Goal: Download file/media

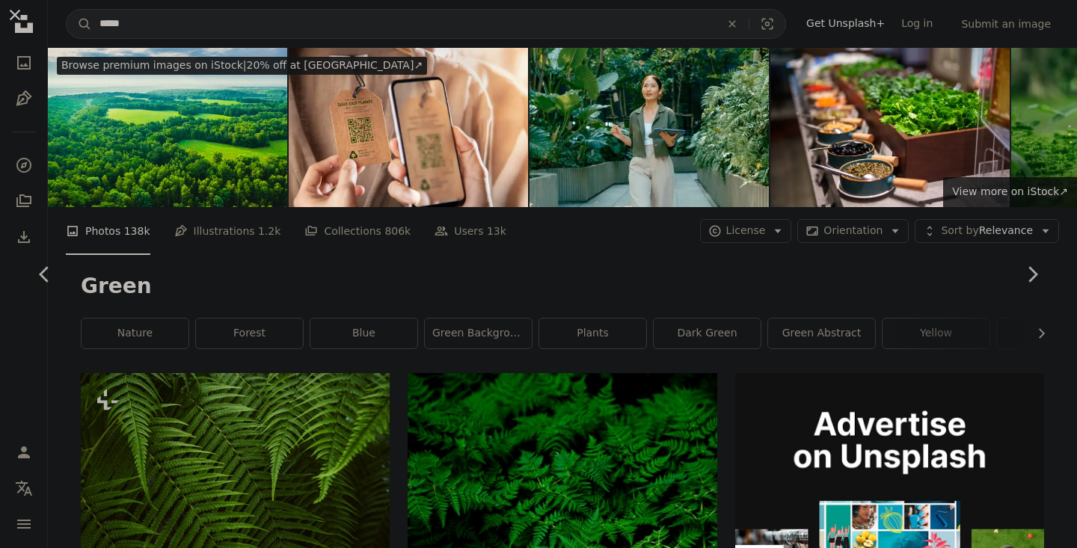
scroll to position [306, 0]
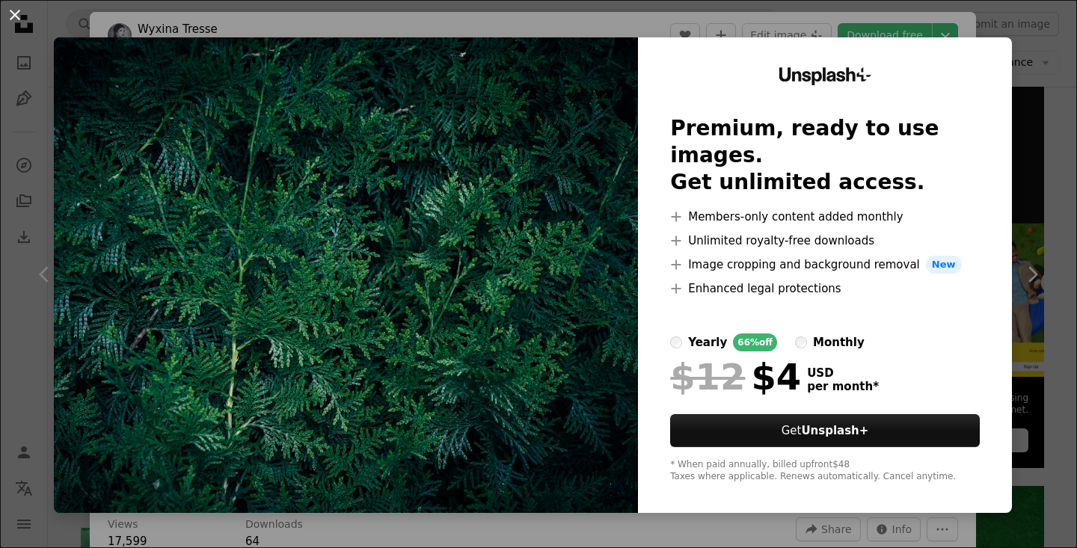
click at [17, 16] on button "An X shape" at bounding box center [15, 15] width 18 height 18
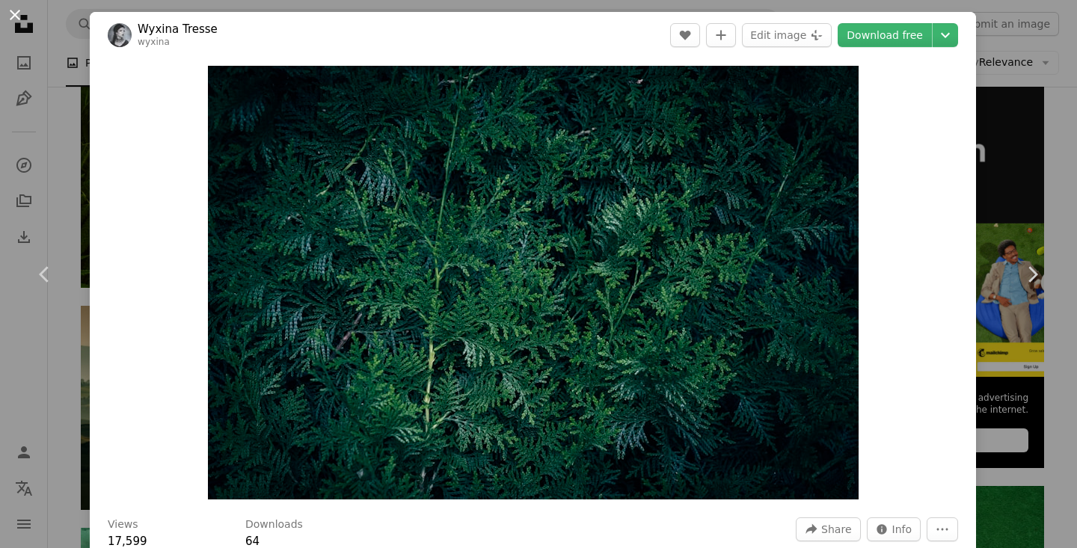
click at [9, 16] on button "An X shape" at bounding box center [15, 15] width 18 height 18
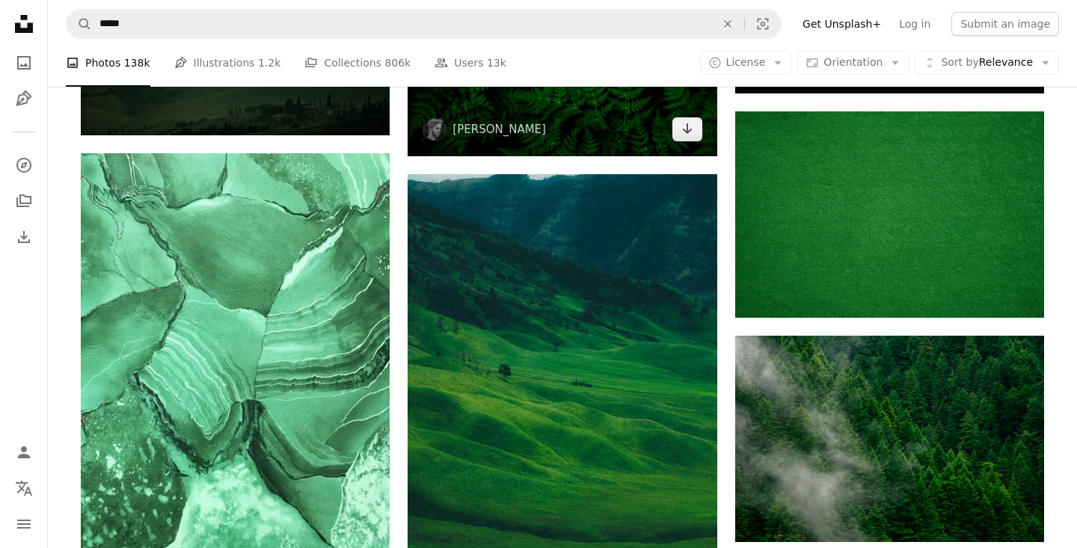
scroll to position [687, 0]
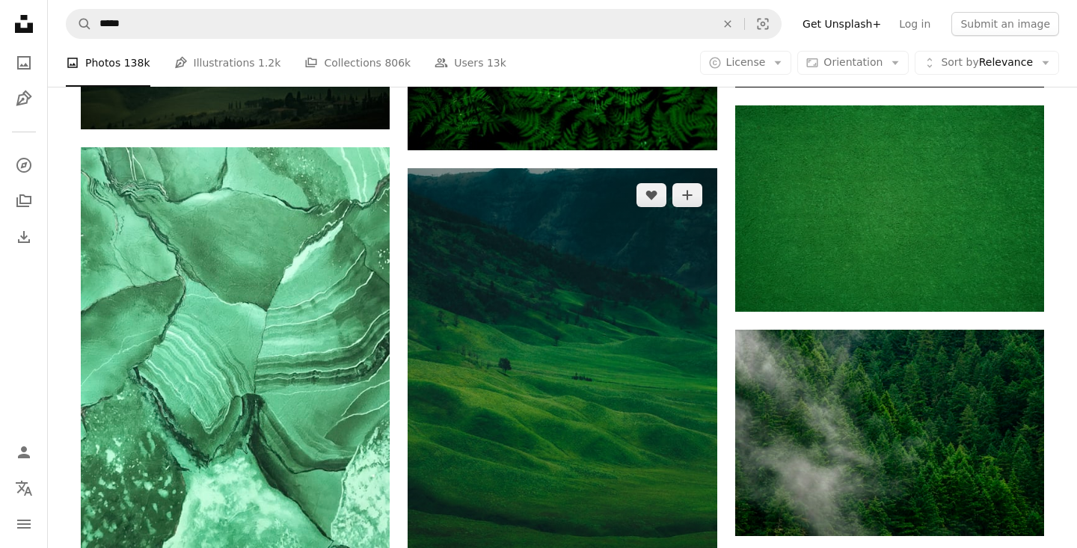
click at [533, 329] on img at bounding box center [562, 400] width 309 height 464
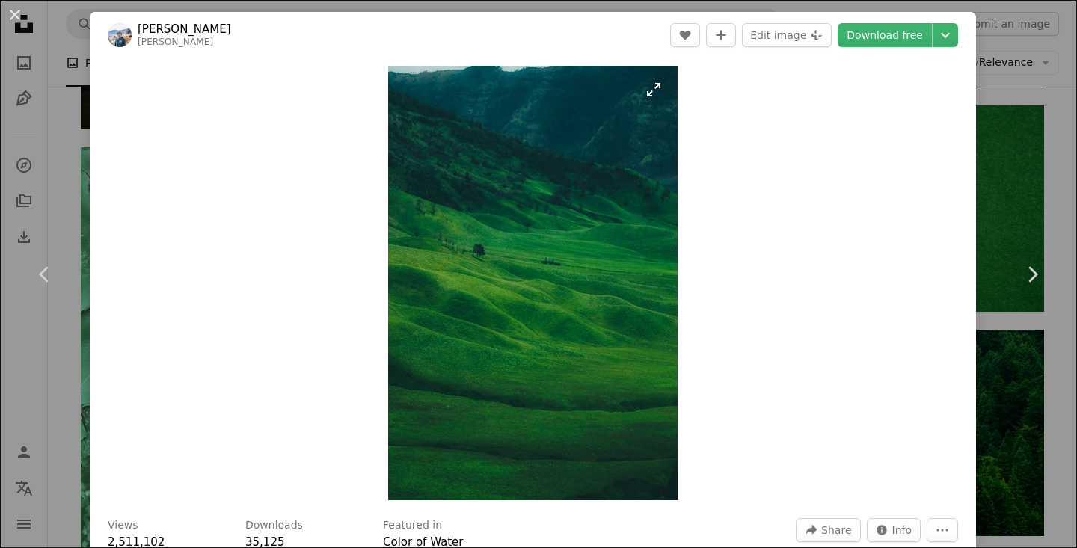
click at [660, 85] on img "Zoom in on this image" at bounding box center [532, 283] width 289 height 434
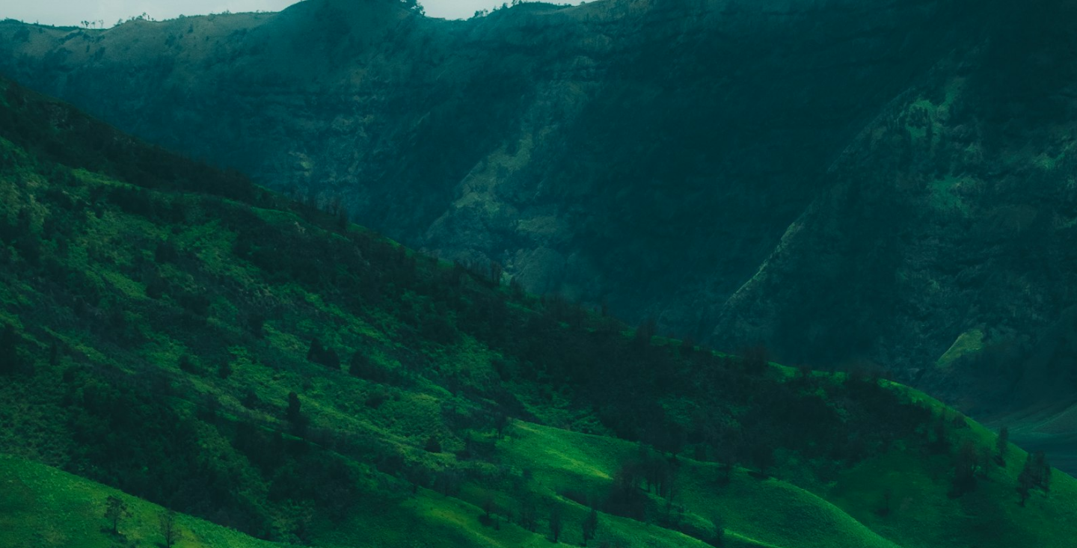
scroll to position [535, 0]
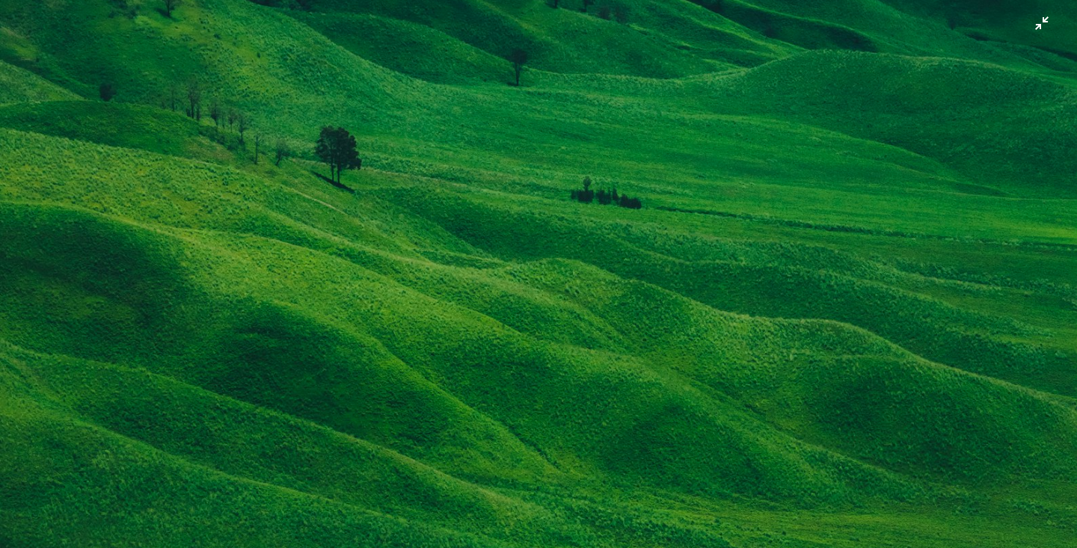
click at [660, 85] on img "Zoom out on this image" at bounding box center [538, 274] width 1078 height 1618
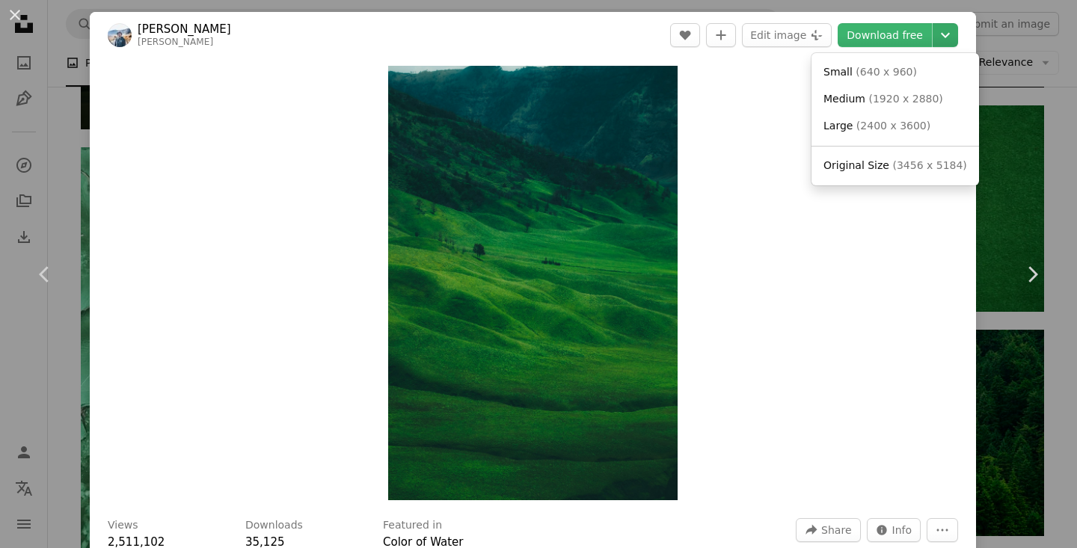
click at [950, 34] on icon "Choose download size" at bounding box center [945, 35] width 9 height 5
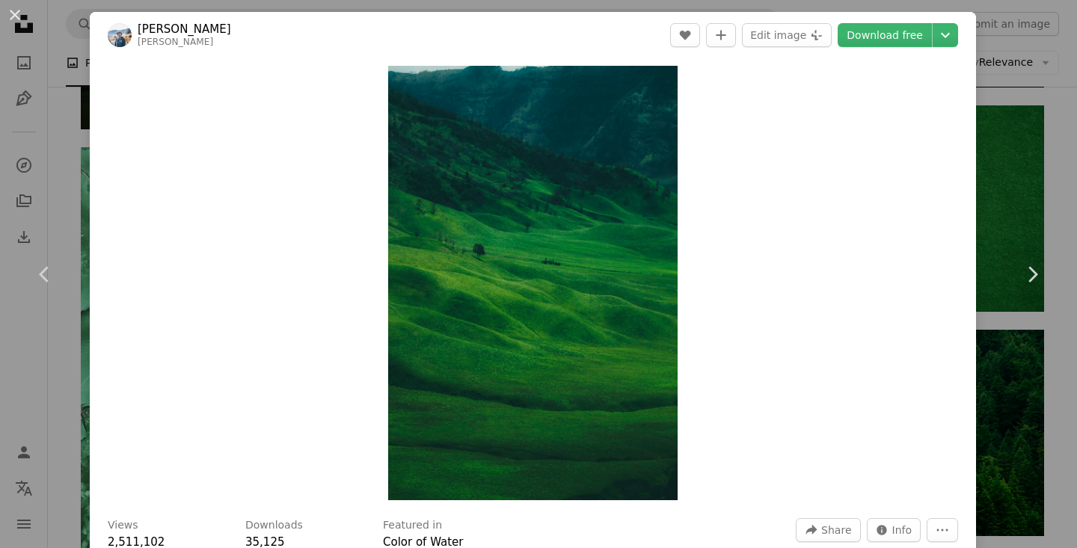
click at [513, 319] on dialog "An X shape Chevron left Chevron right [PERSON_NAME] A heart A plus sign Edit im…" at bounding box center [538, 274] width 1077 height 548
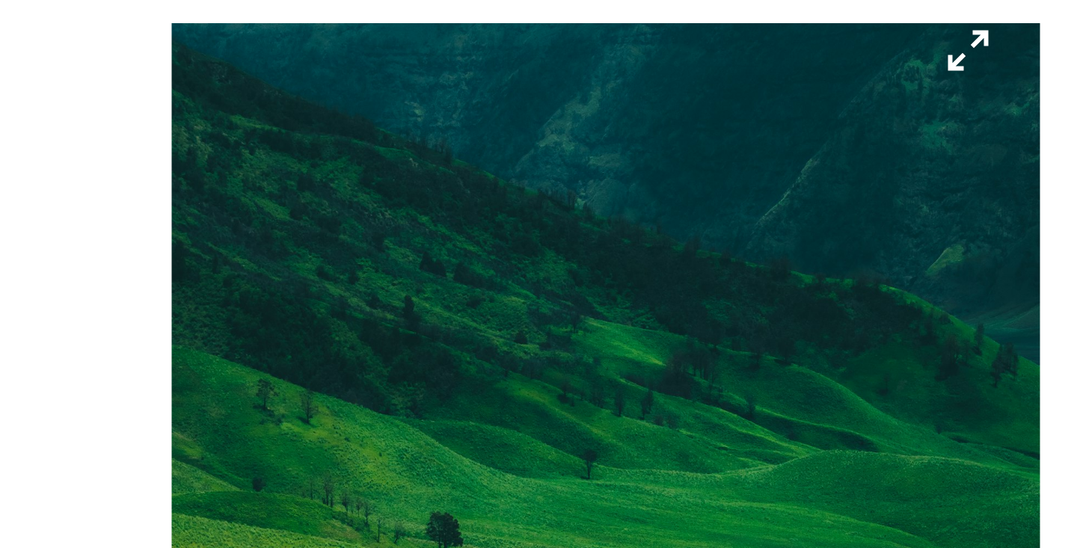
scroll to position [87, 0]
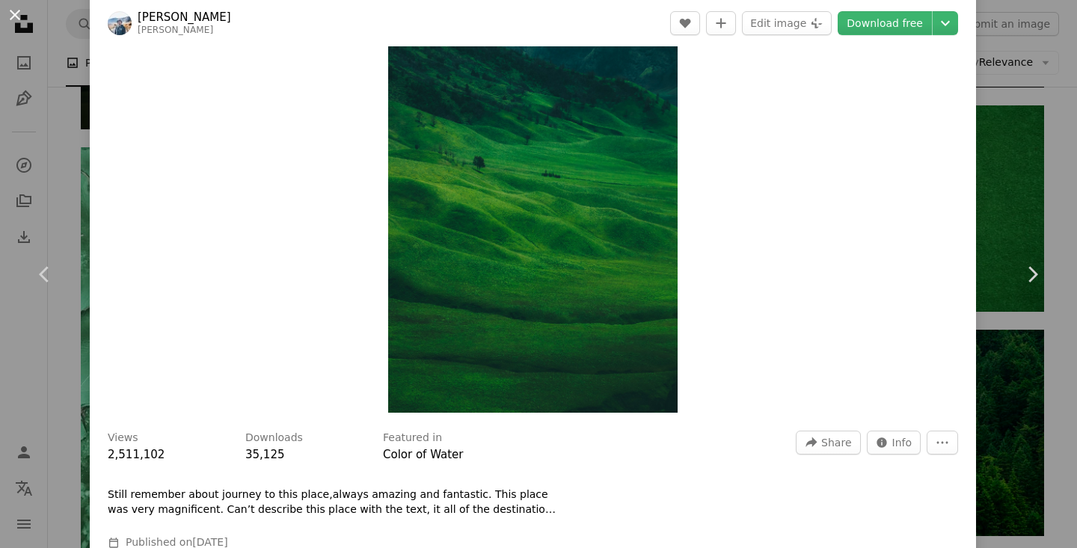
click at [9, 13] on button "An X shape" at bounding box center [15, 15] width 18 height 18
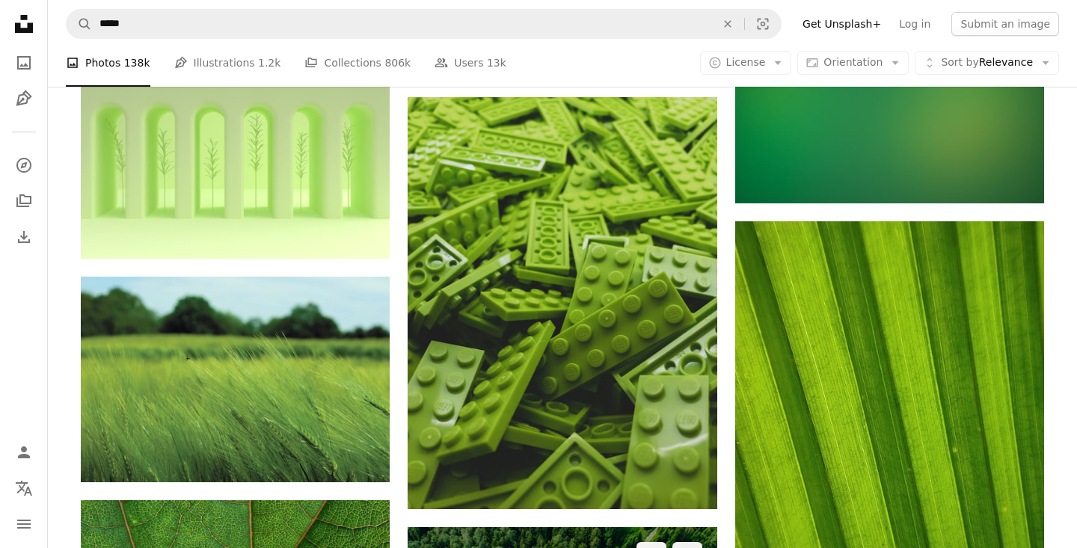
scroll to position [5276, 0]
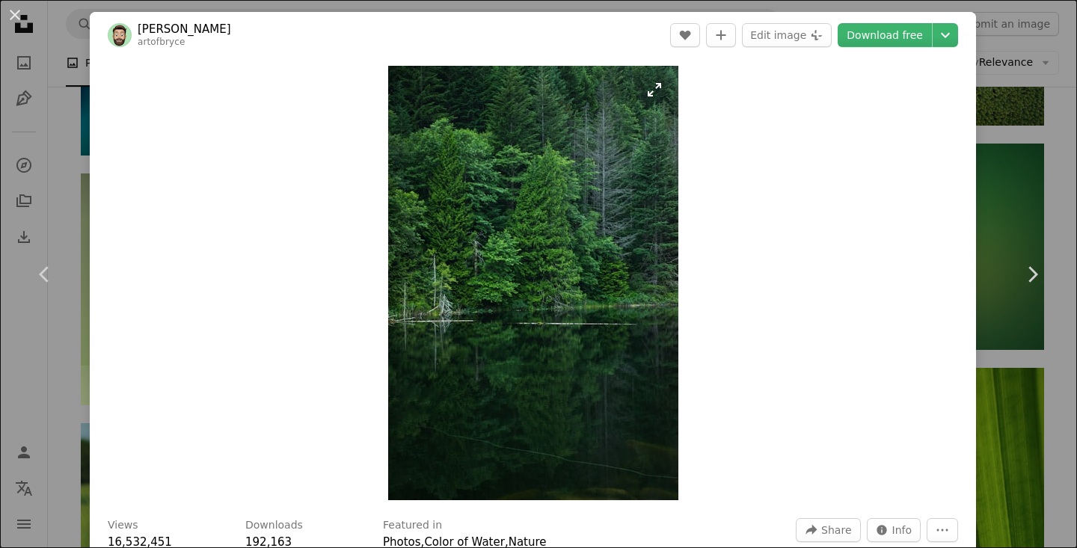
click at [666, 90] on img "Zoom in on this image" at bounding box center [533, 283] width 290 height 434
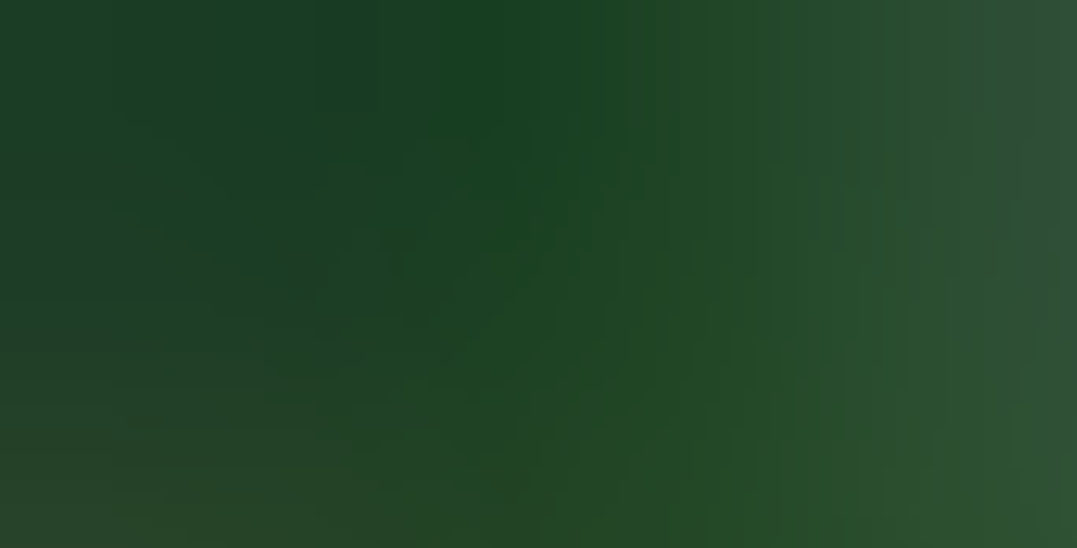
scroll to position [534, 0]
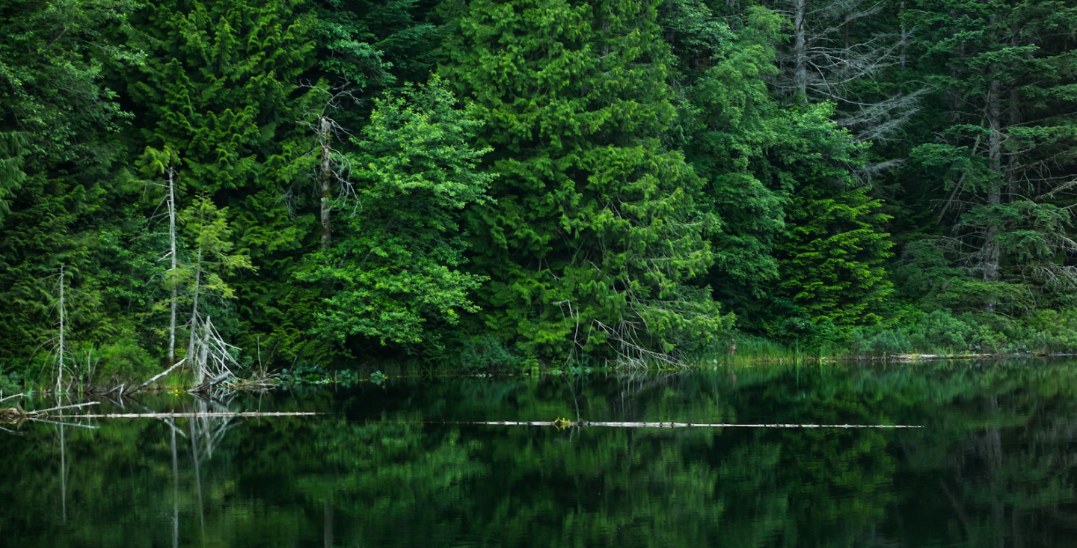
click at [666, 90] on img "Zoom out on this image" at bounding box center [538, 272] width 1078 height 1615
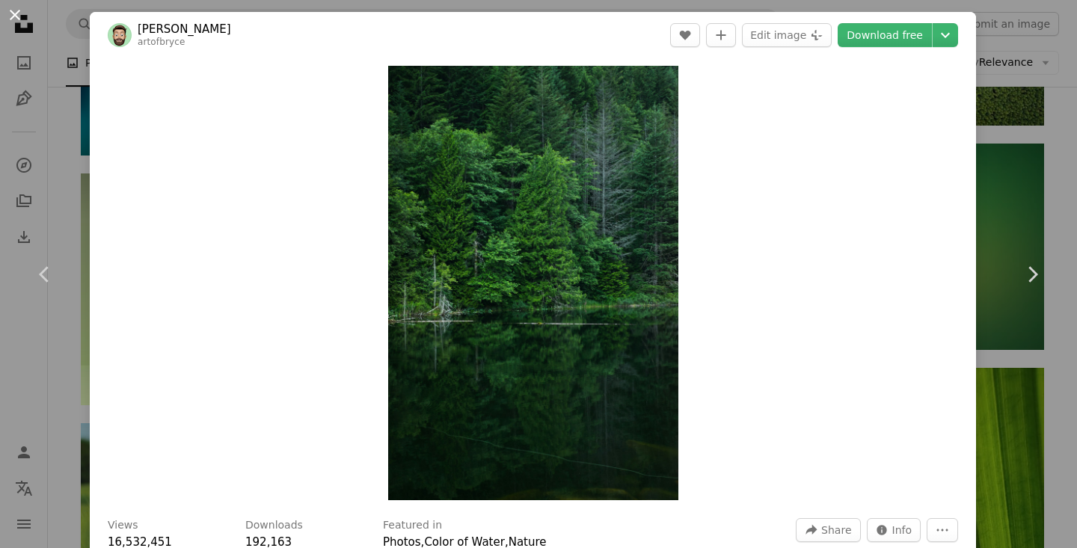
click at [16, 14] on button "An X shape" at bounding box center [15, 15] width 18 height 18
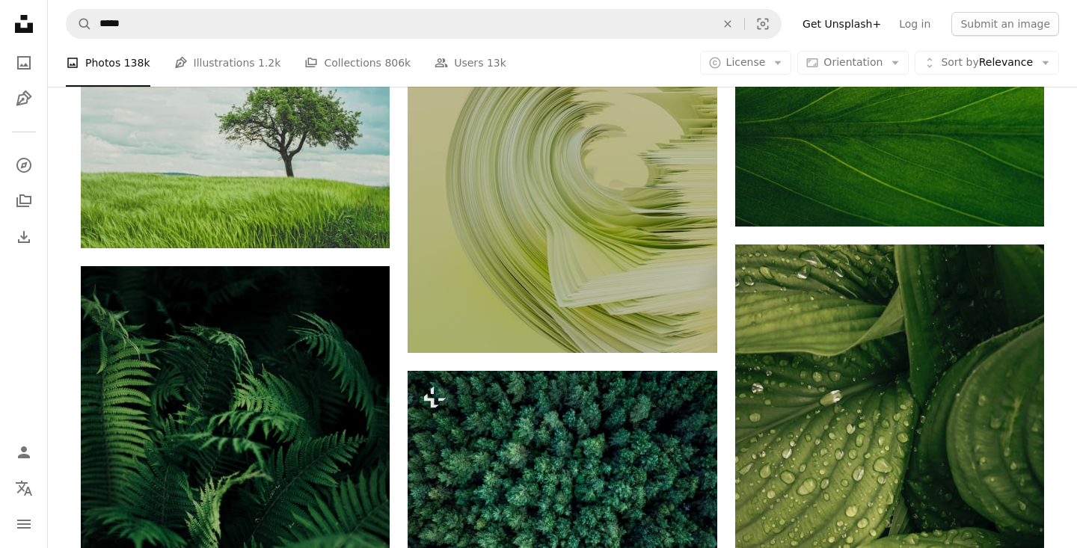
scroll to position [8177, 0]
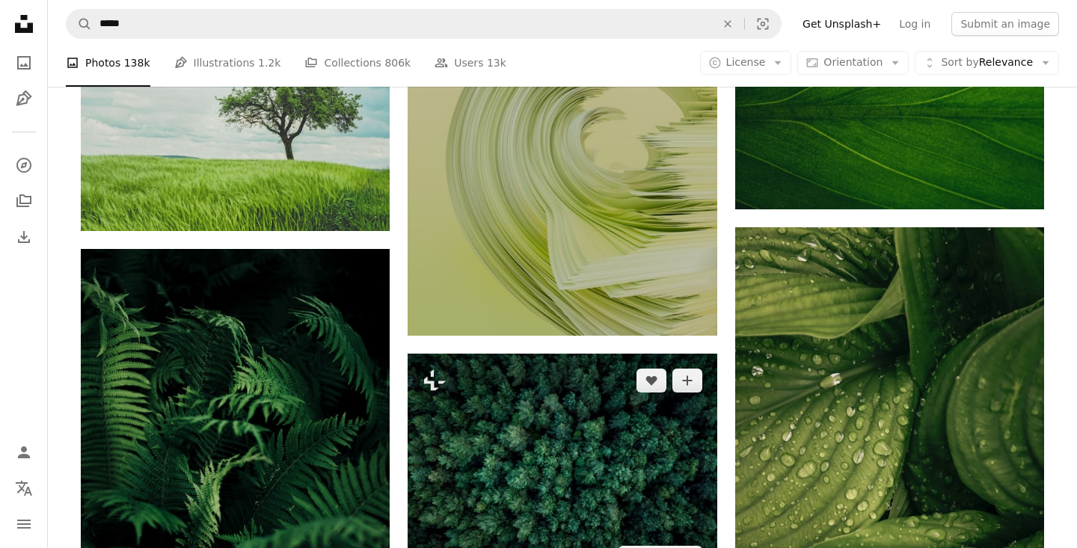
click at [448, 354] on img at bounding box center [562, 469] width 309 height 231
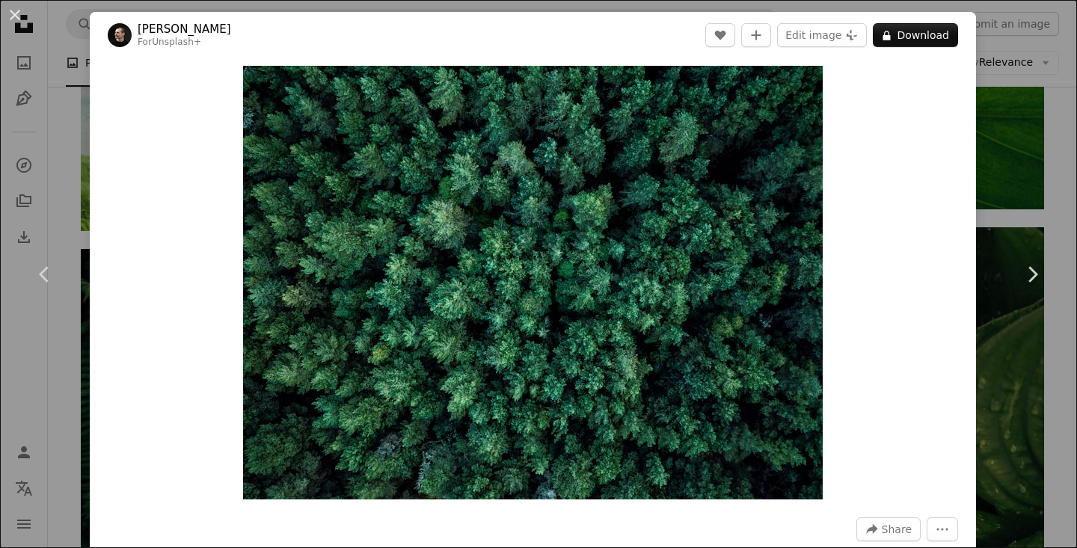
click at [42, 97] on div "An X shape Chevron left Chevron right [PERSON_NAME] For Unsplash+ A heart A plu…" at bounding box center [538, 274] width 1077 height 548
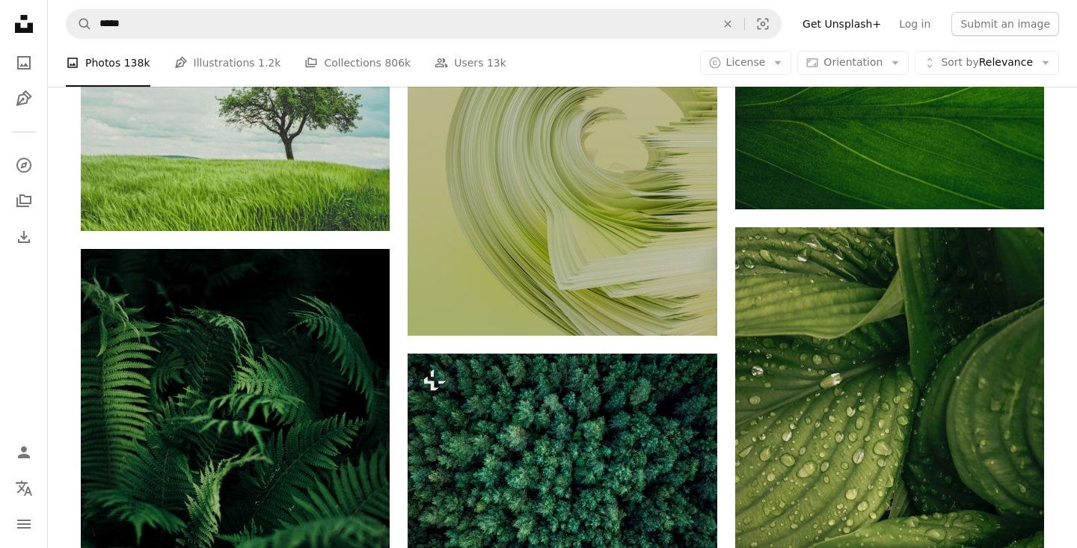
click at [29, 26] on icon at bounding box center [24, 24] width 18 height 18
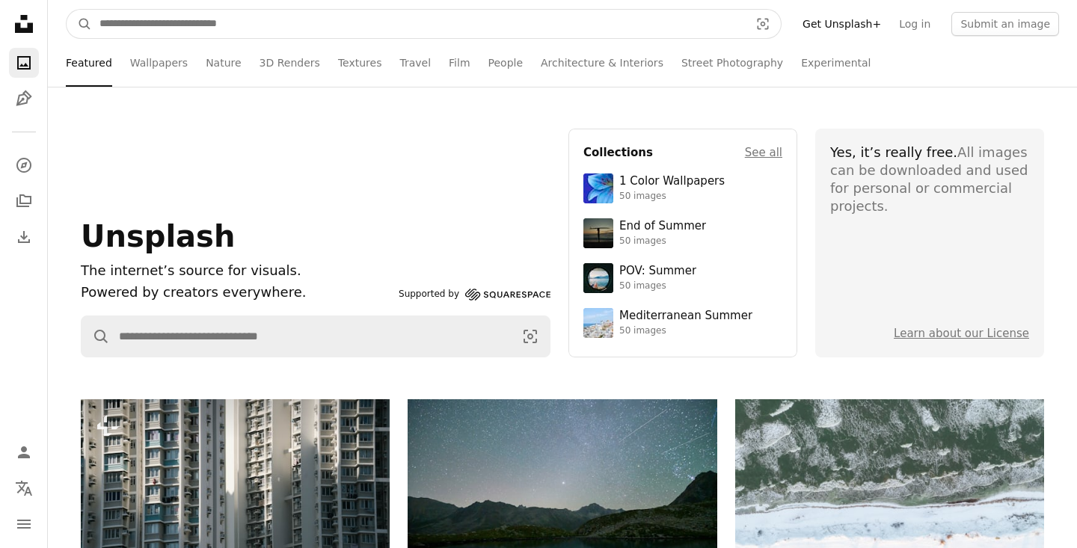
click at [258, 28] on input "Find visuals sitewide" at bounding box center [418, 24] width 653 height 28
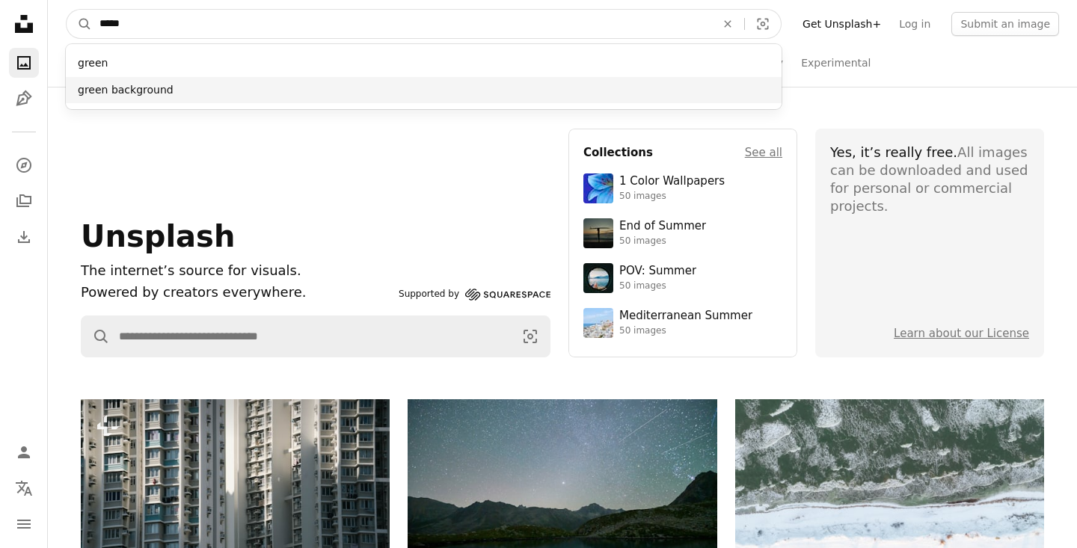
type input "*****"
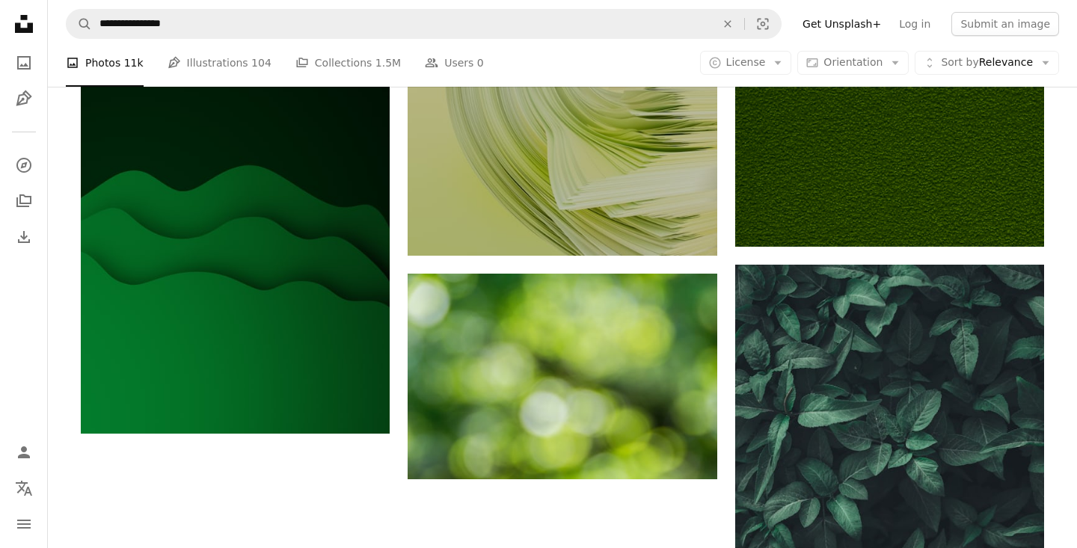
scroll to position [2431, 0]
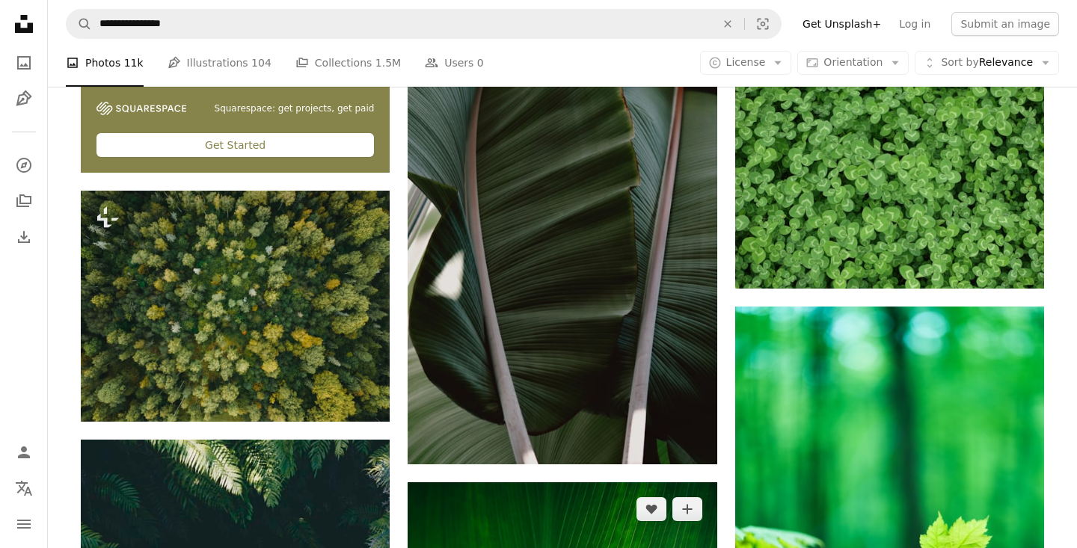
scroll to position [4052, 0]
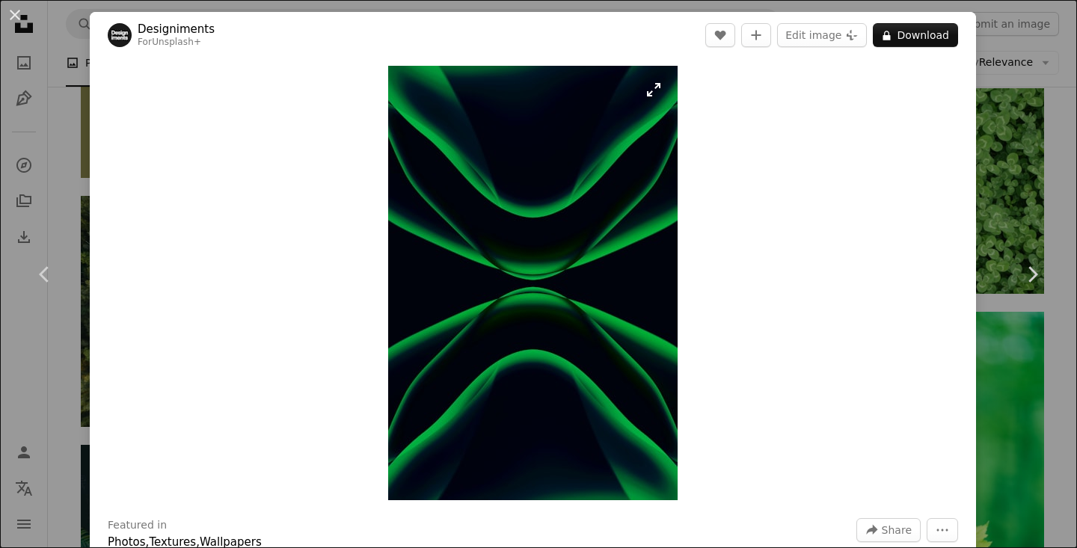
click at [613, 218] on img "Zoom in on this image" at bounding box center [532, 283] width 289 height 434
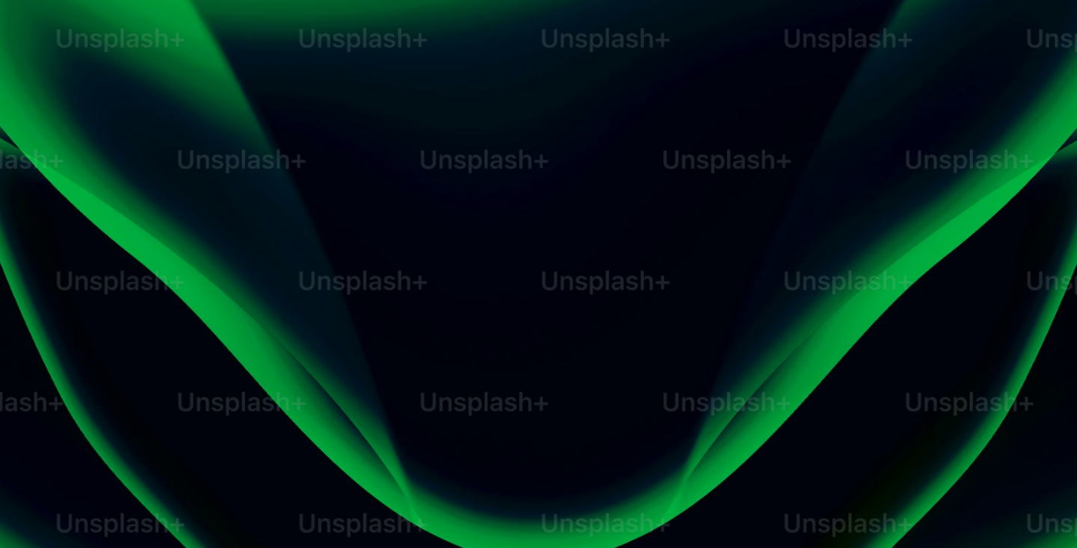
scroll to position [535, 0]
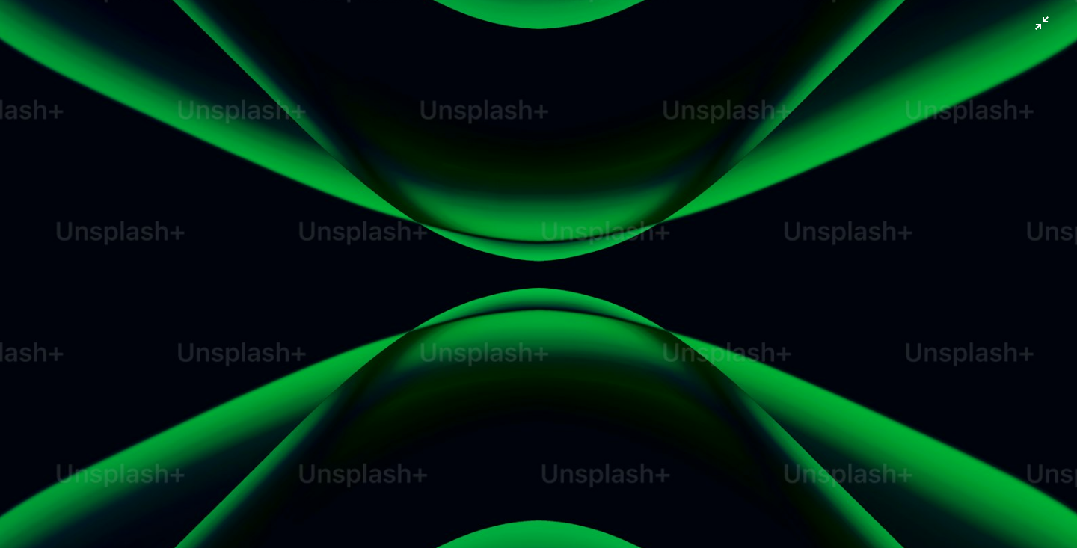
click at [613, 218] on img "Zoom out on this image" at bounding box center [538, 274] width 1078 height 1618
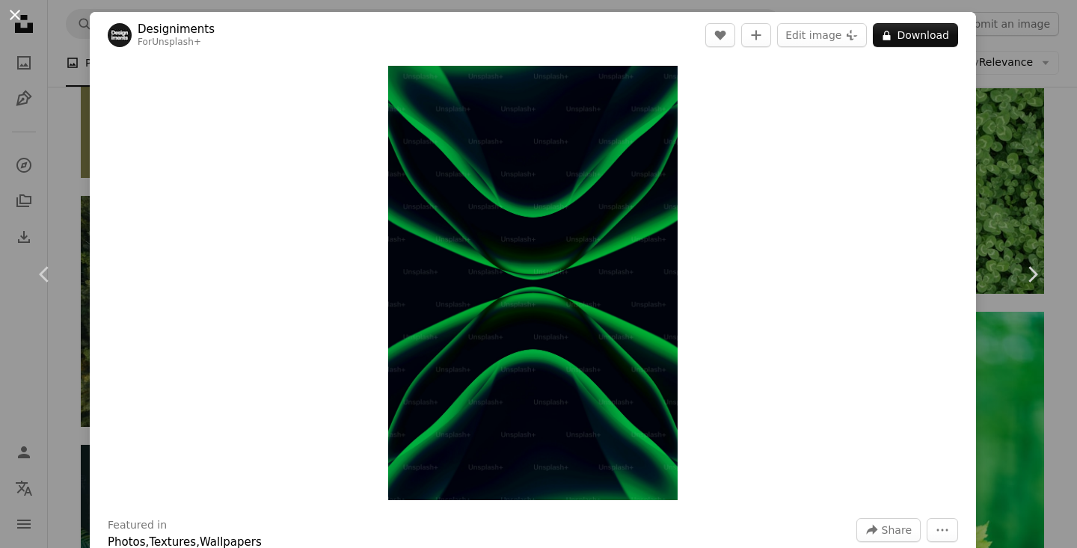
click at [19, 14] on button "An X shape" at bounding box center [15, 15] width 18 height 18
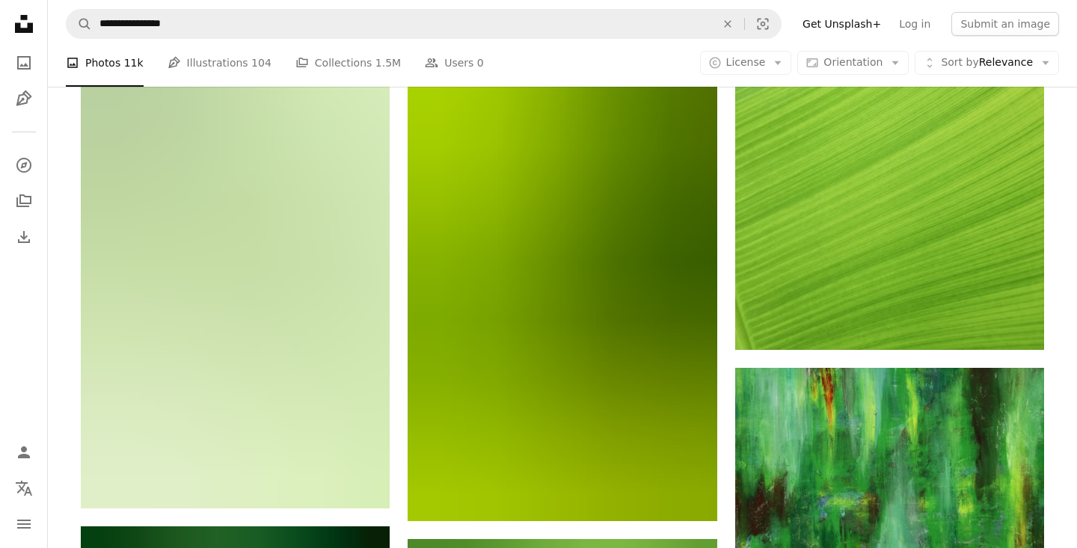
scroll to position [6468, 0]
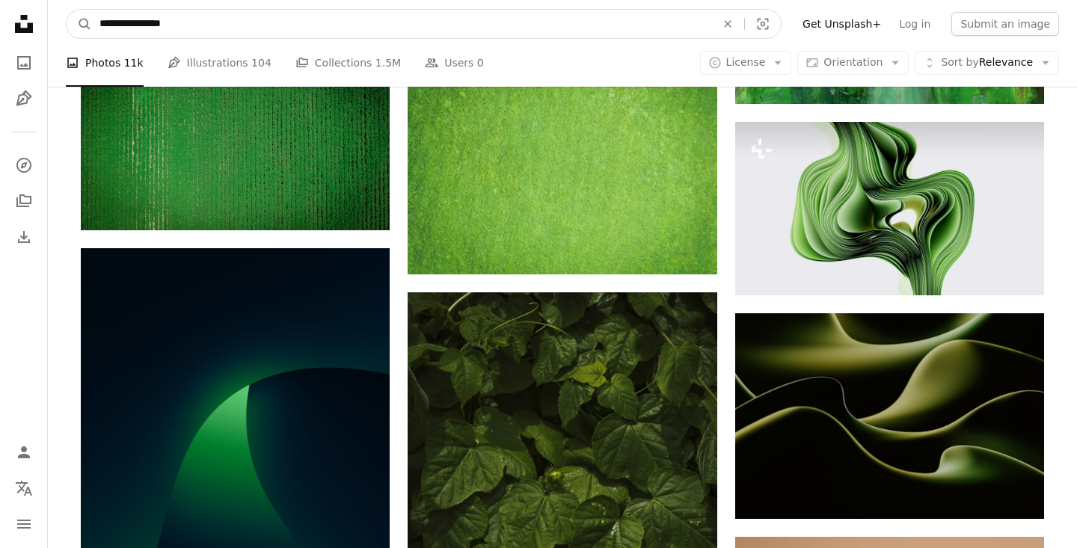
click at [113, 22] on input "**********" at bounding box center [401, 24] width 619 height 28
type input "**********"
click button "A magnifying glass" at bounding box center [79, 24] width 25 height 28
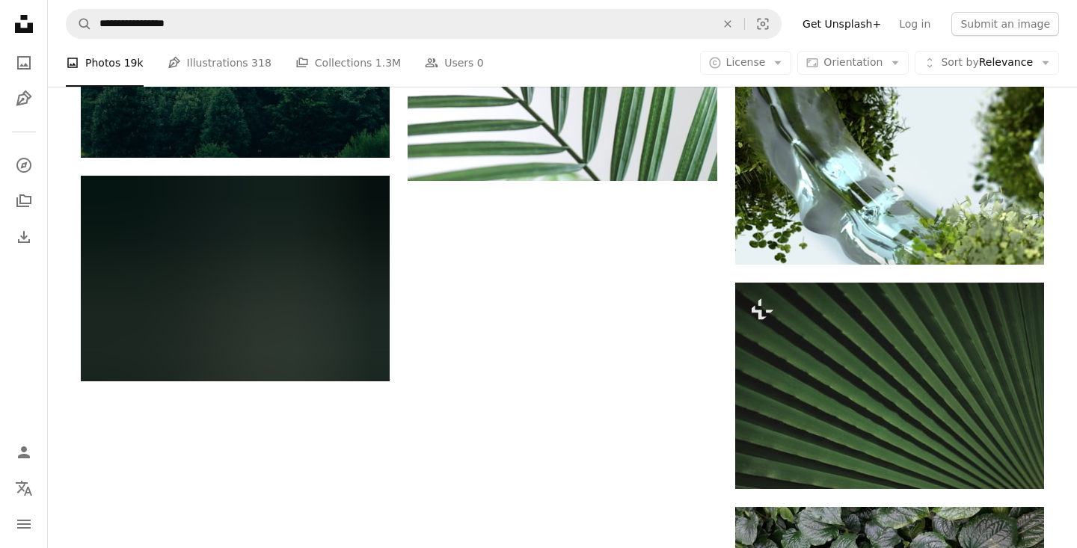
scroll to position [2506, 0]
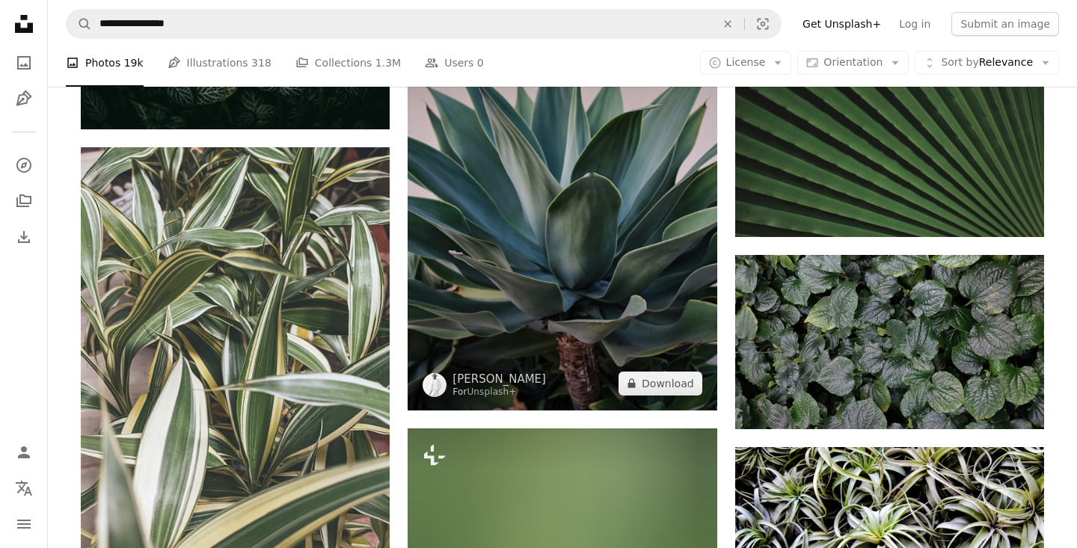
scroll to position [2810, 0]
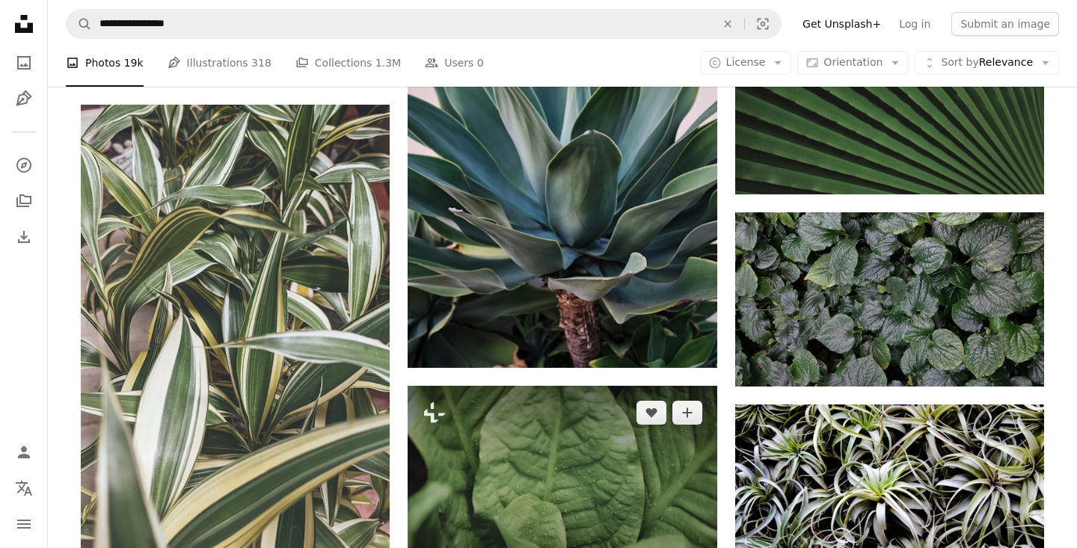
click at [616, 386] on img at bounding box center [562, 489] width 309 height 206
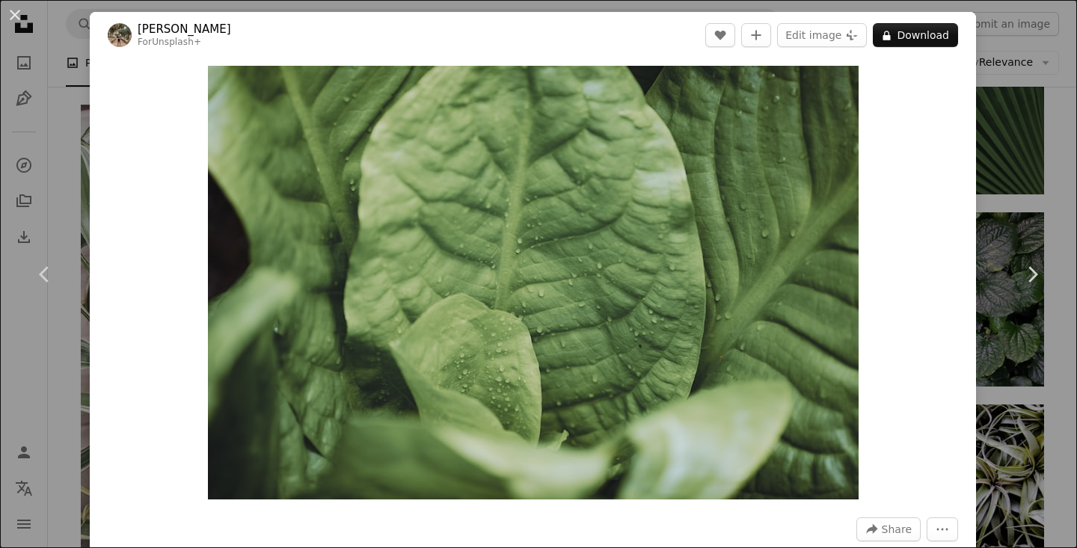
click at [1033, 97] on div "An X shape Chevron left Chevron right [PERSON_NAME] For Unsplash+ A heart A plu…" at bounding box center [538, 274] width 1077 height 548
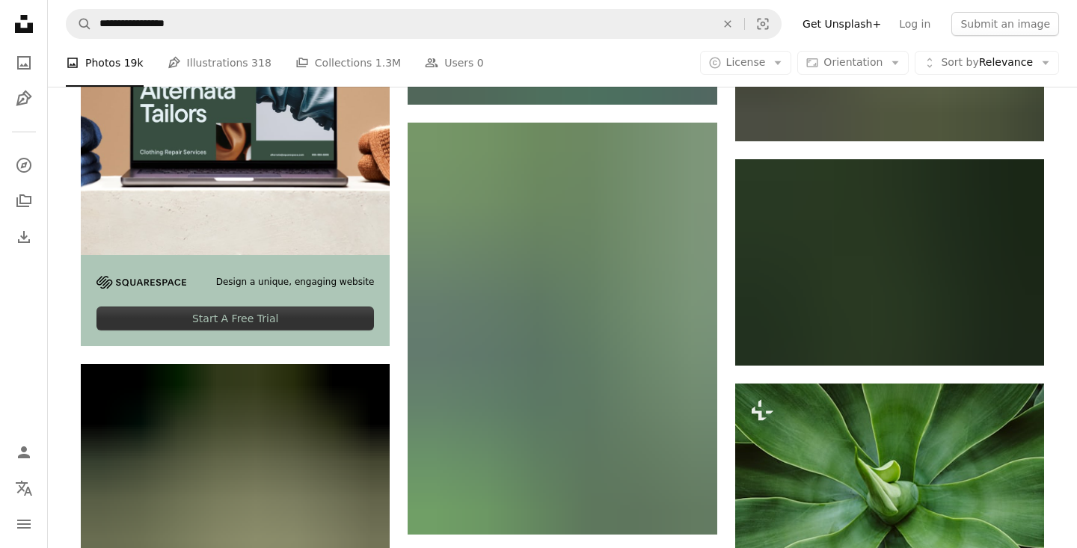
scroll to position [4223, 0]
